Goal: Communication & Community: Ask a question

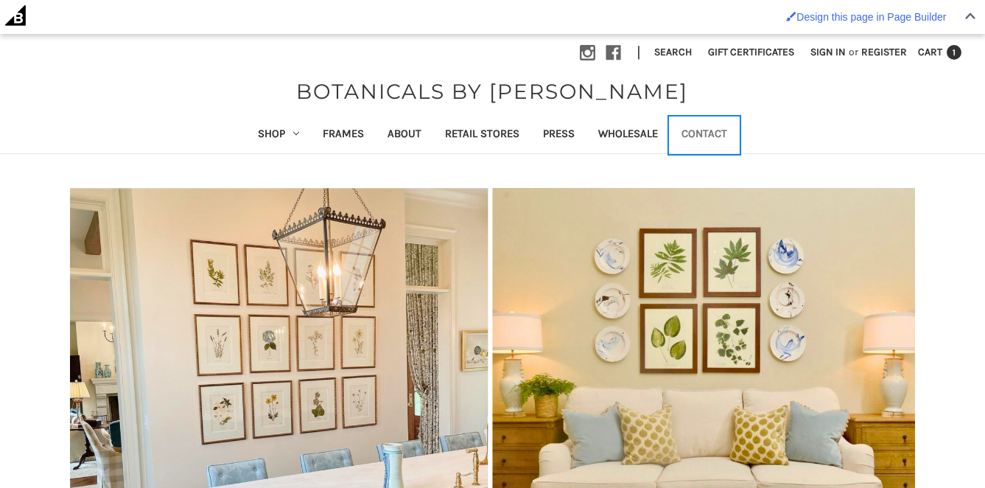
click at [716, 127] on link "Contact" at bounding box center [704, 135] width 69 height 36
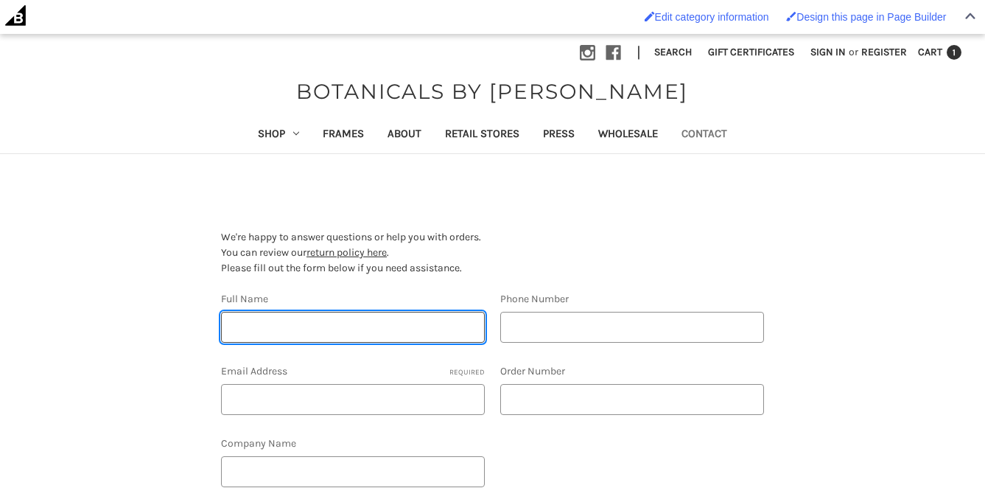
click at [394, 330] on input "Full Name" at bounding box center [353, 327] width 264 height 31
type input "Michelle Whitaker"
type input "6789380134"
type input "michelle@homegrownartco.com"
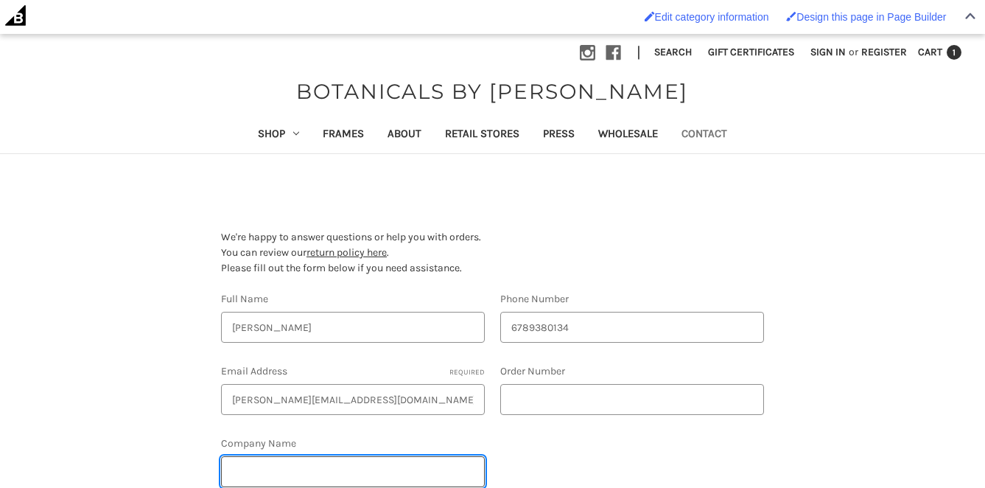
type input "Homegrown Art Co"
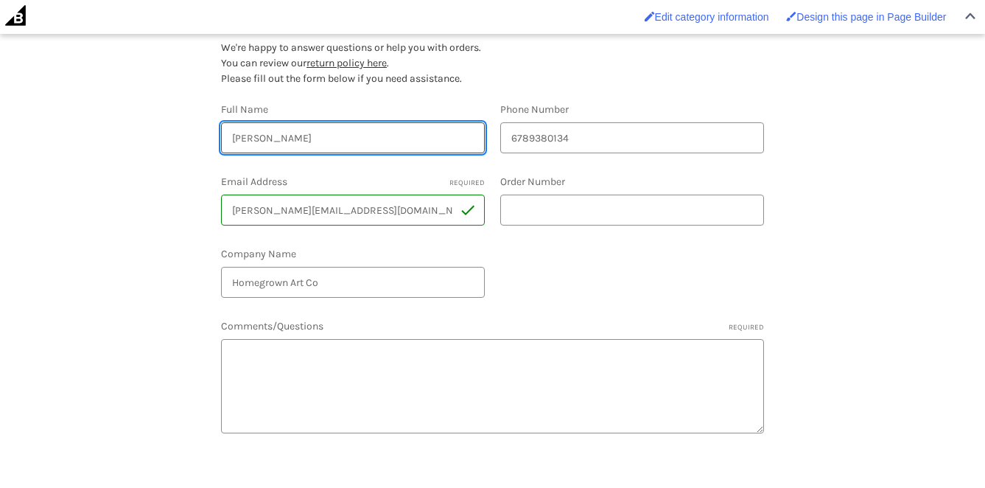
scroll to position [191, 0]
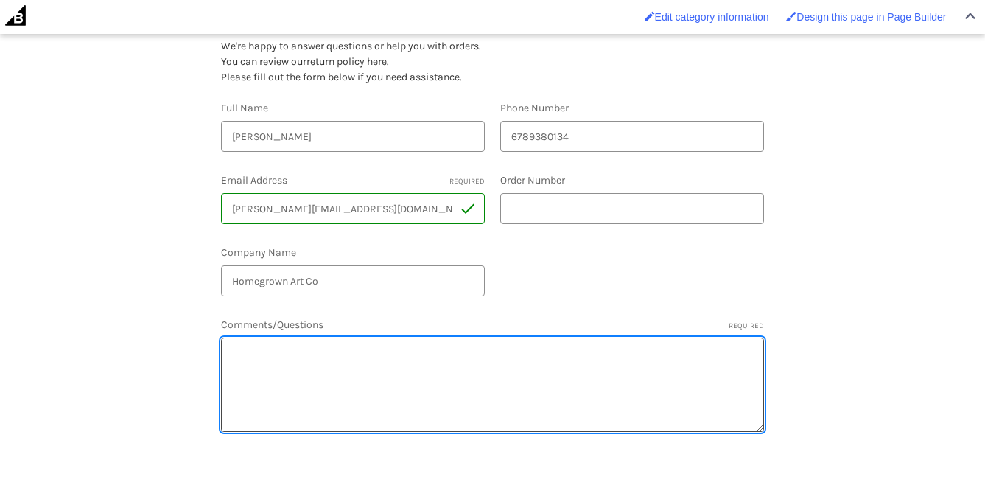
click at [472, 382] on textarea "Comments/Questions Required" at bounding box center [492, 385] width 543 height 94
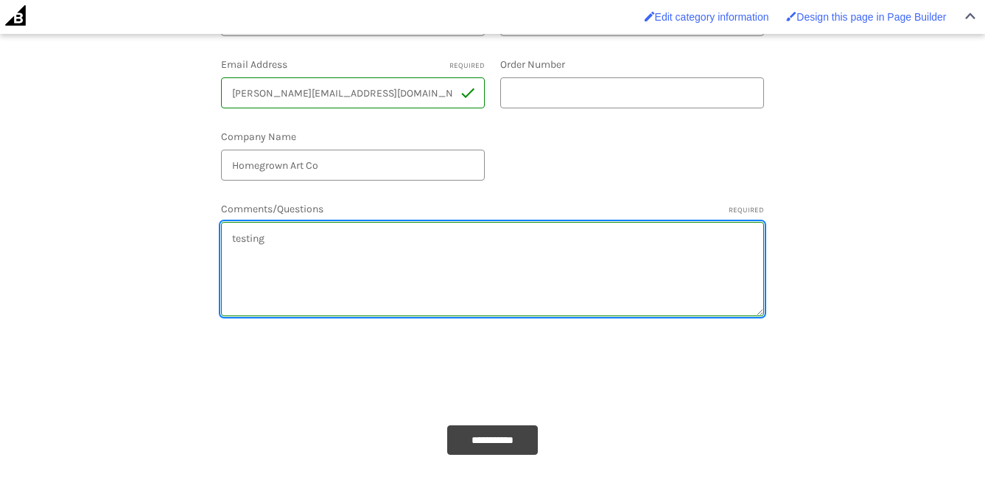
scroll to position [309, 0]
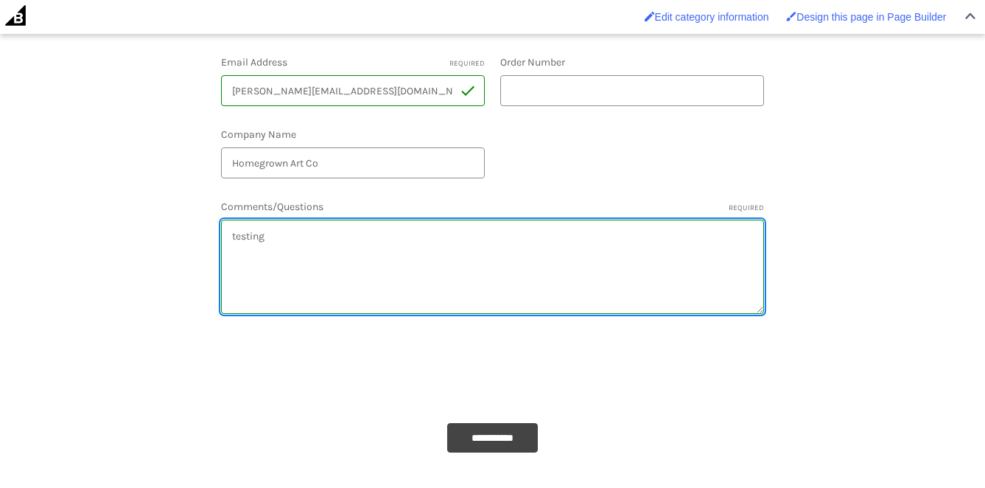
type textarea "testing"
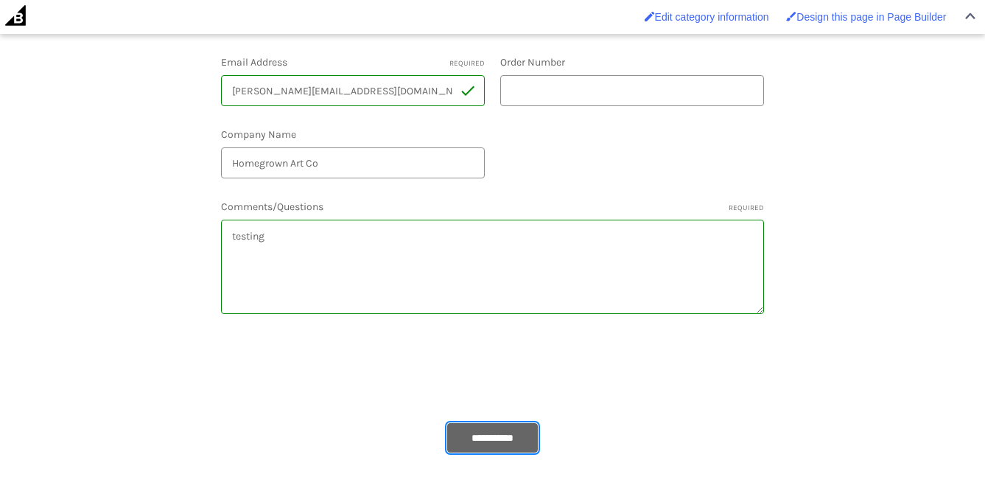
click at [466, 436] on input "**********" at bounding box center [492, 437] width 91 height 29
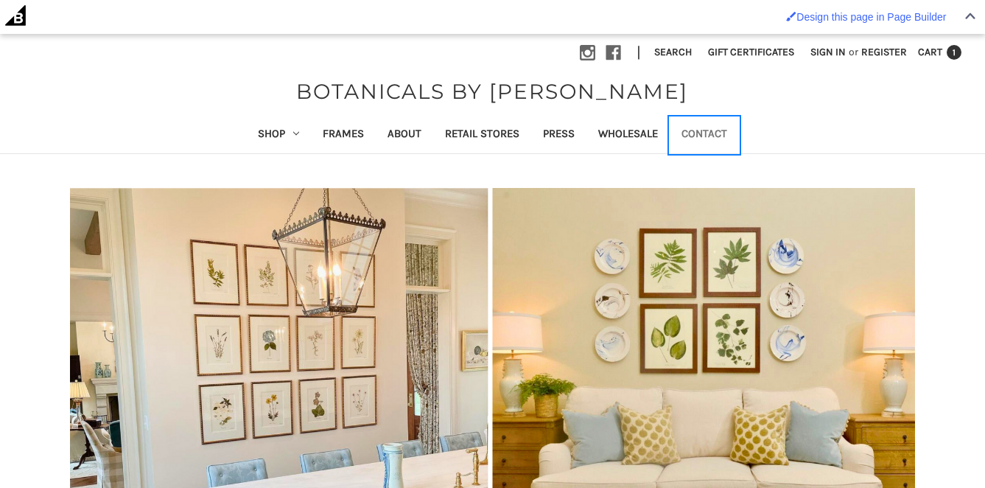
click at [709, 130] on link "Contact" at bounding box center [704, 135] width 69 height 36
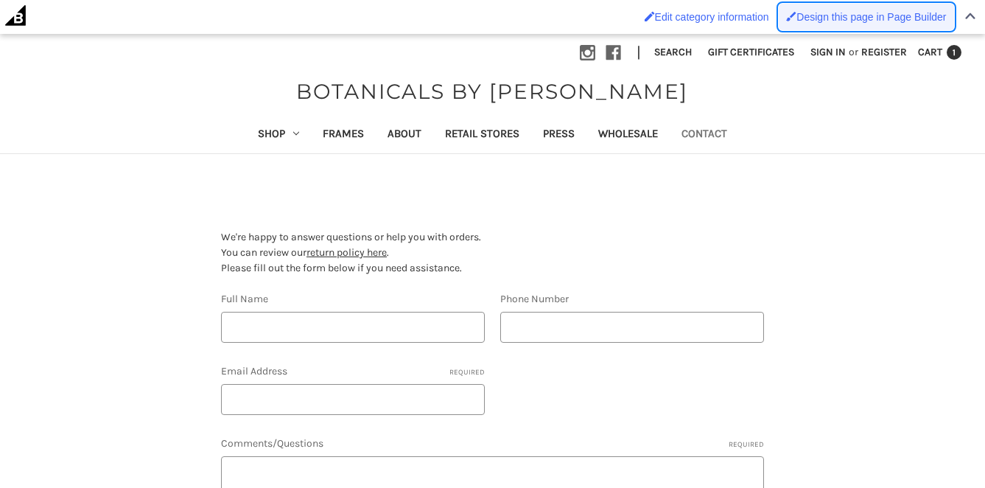
click at [831, 16] on span "Design this page in Page Builder" at bounding box center [872, 17] width 150 height 12
